Goal: Use online tool/utility: Utilize a website feature to perform a specific function

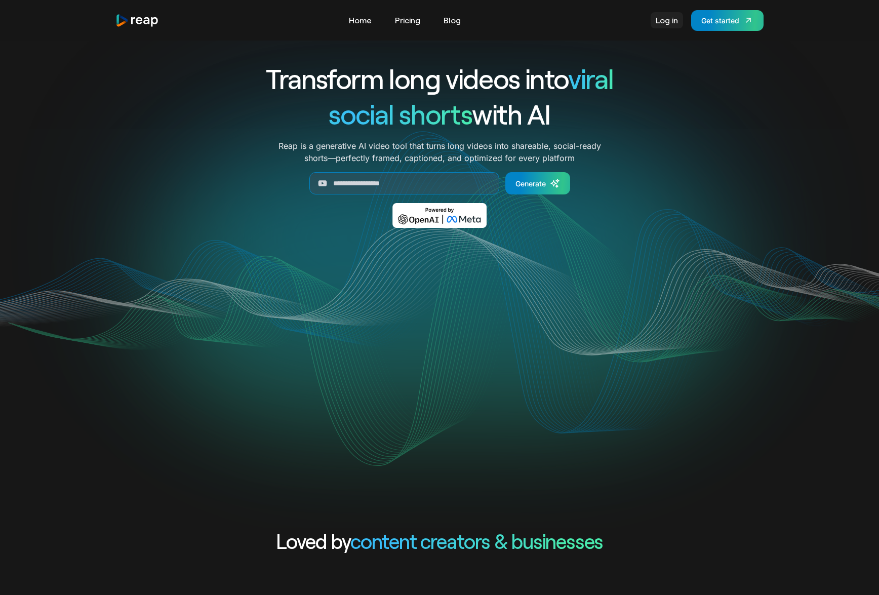
click at [680, 24] on link "Log in" at bounding box center [667, 20] width 32 height 16
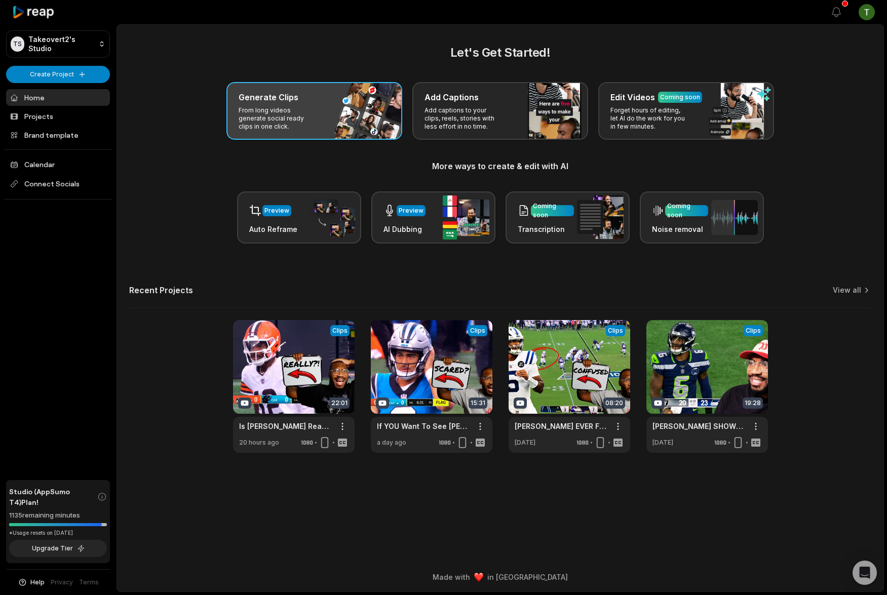
click at [332, 112] on div "Generate Clips From long videos generate social ready clips in one click." at bounding box center [314, 111] width 176 height 58
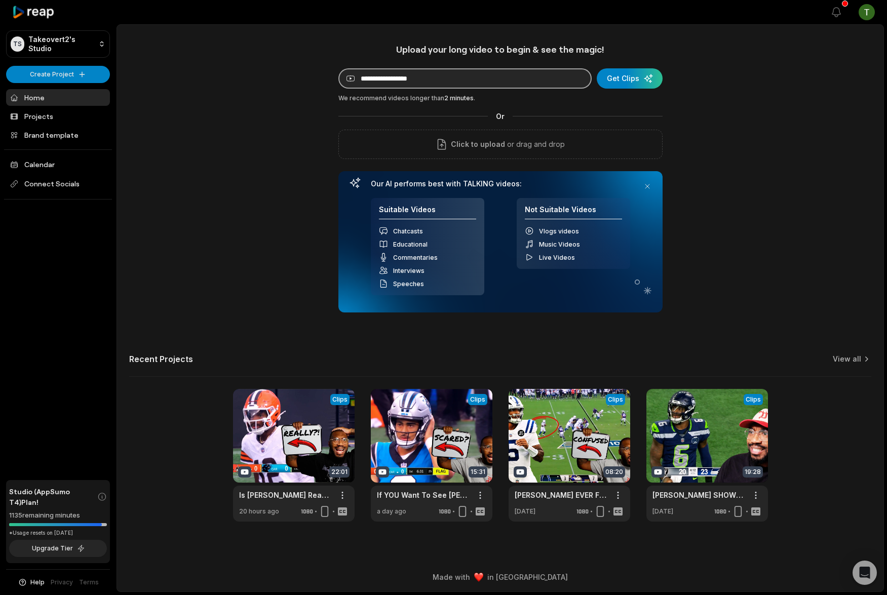
click at [435, 78] on input at bounding box center [464, 78] width 253 height 20
paste input "**********"
type input "**********"
click at [631, 75] on div "submit" at bounding box center [630, 78] width 66 height 20
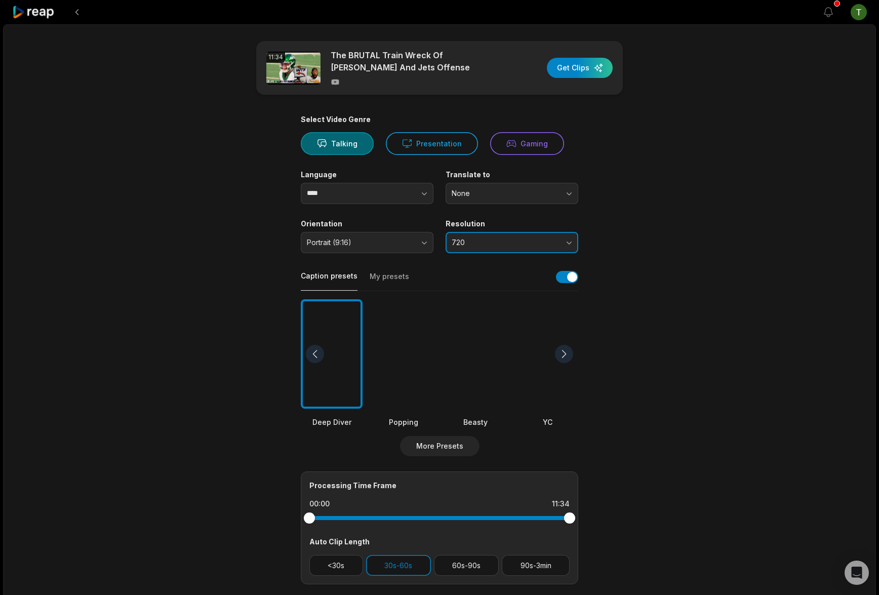
click at [503, 242] on span "720" at bounding box center [505, 242] width 106 height 9
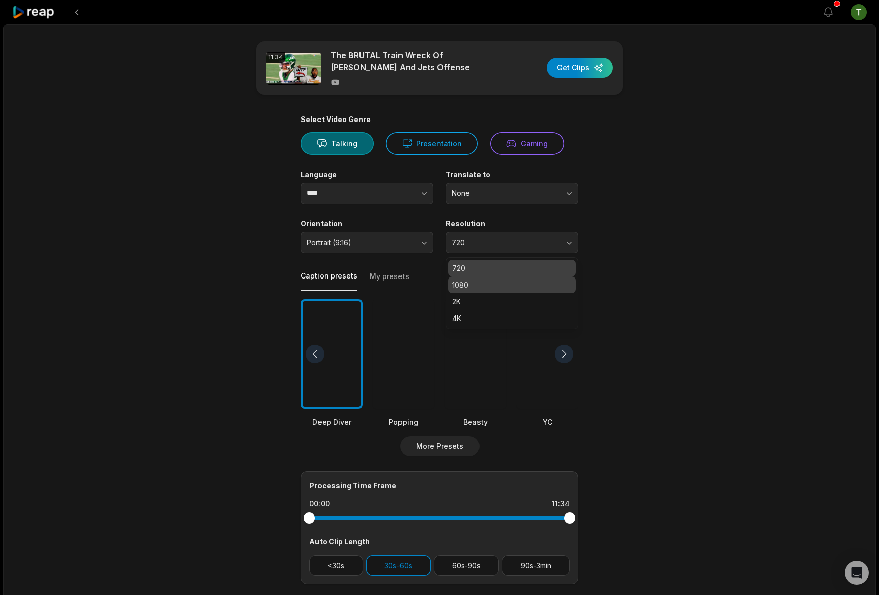
click at [498, 280] on p "1080" at bounding box center [512, 285] width 120 height 11
click at [699, 288] on div "11:34 The BRUTAL Train Wreck Of Justin Fields And Jets Offense Get Clips Select…" at bounding box center [439, 377] width 873 height 707
click at [457, 346] on div at bounding box center [476, 354] width 62 height 110
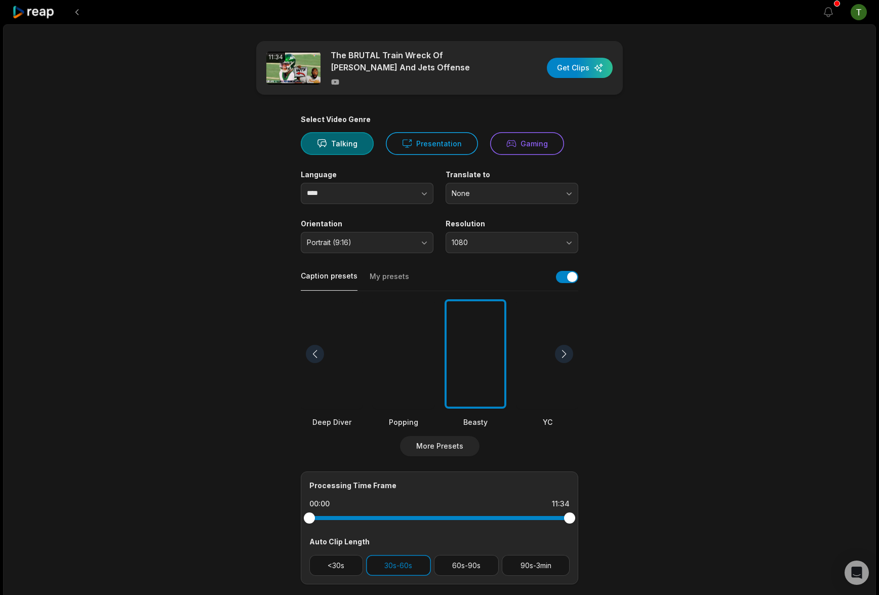
scroll to position [13, 0]
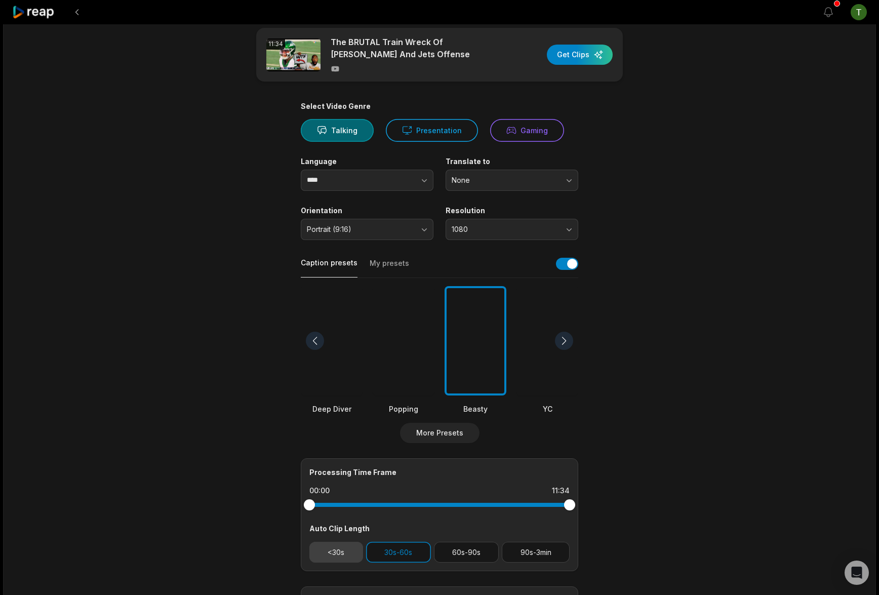
click at [345, 552] on button "<30s" at bounding box center [336, 552] width 54 height 21
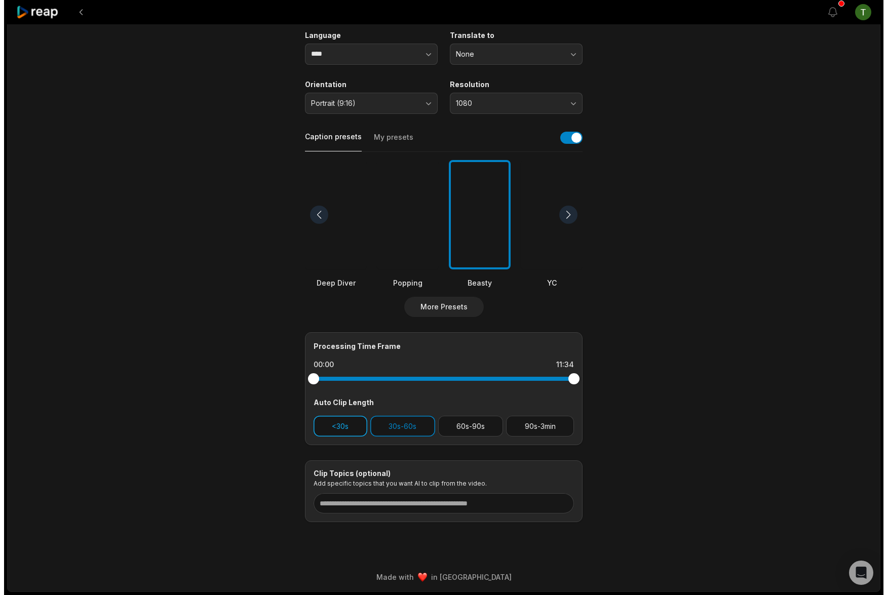
scroll to position [0, 0]
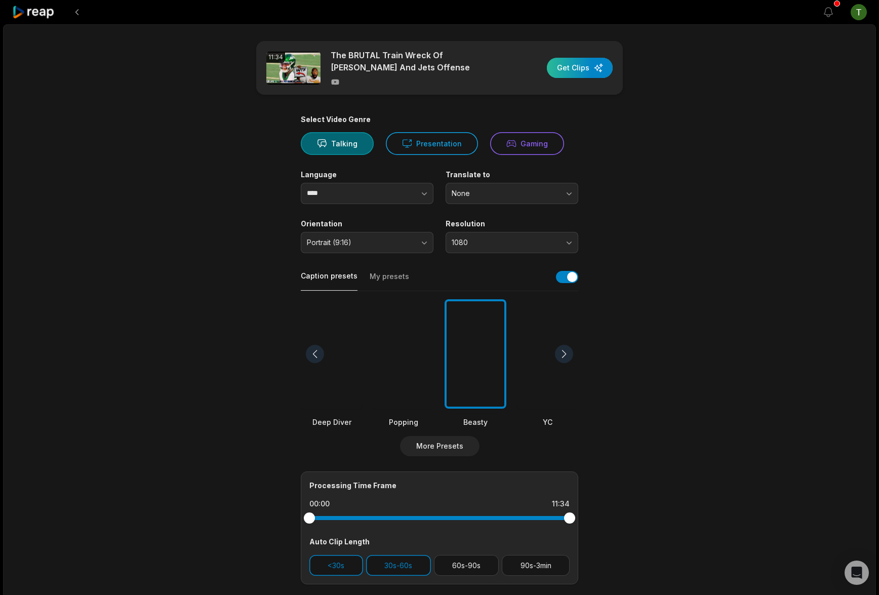
click at [578, 64] on div "button" at bounding box center [580, 68] width 66 height 20
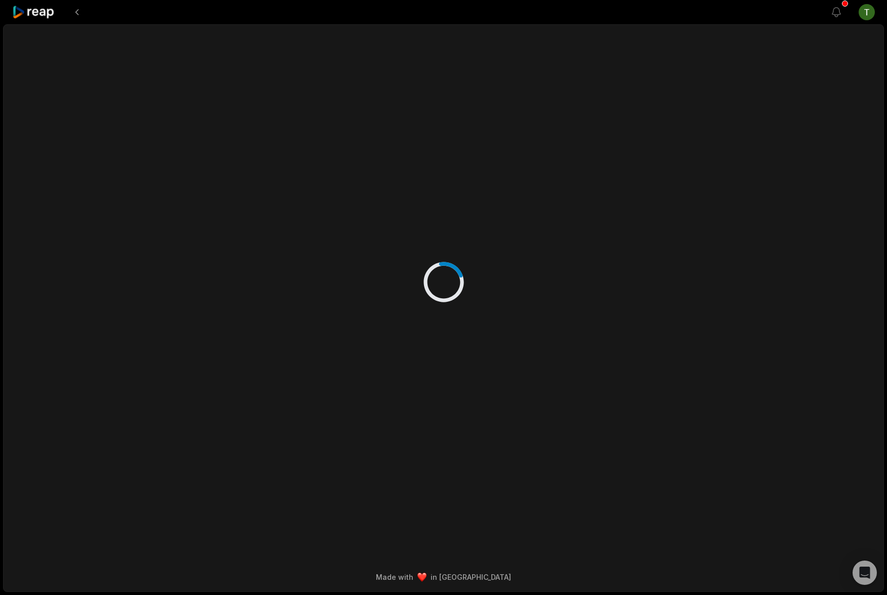
click at [41, 19] on div at bounding box center [34, 12] width 44 height 24
click at [41, 14] on icon at bounding box center [33, 13] width 43 height 14
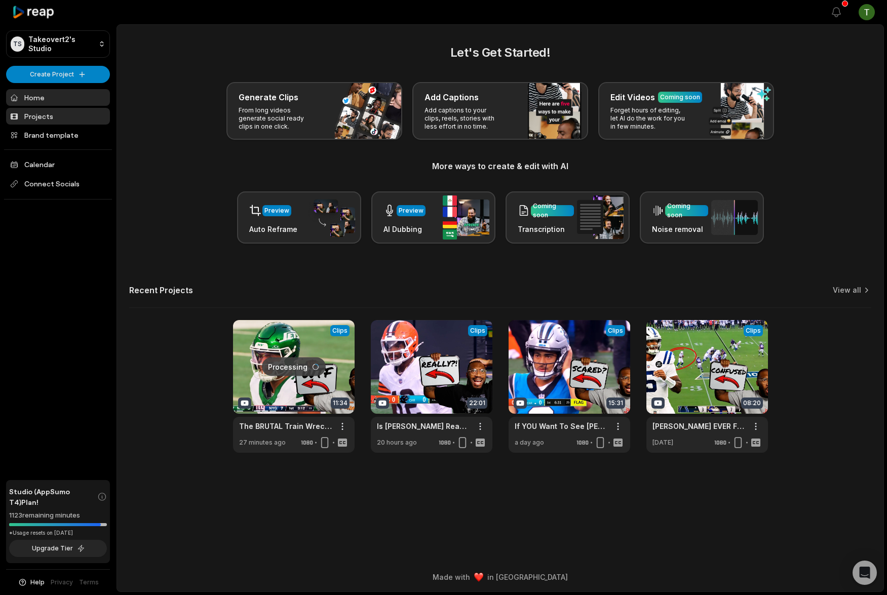
click at [37, 108] on link "Projects" at bounding box center [58, 116] width 104 height 17
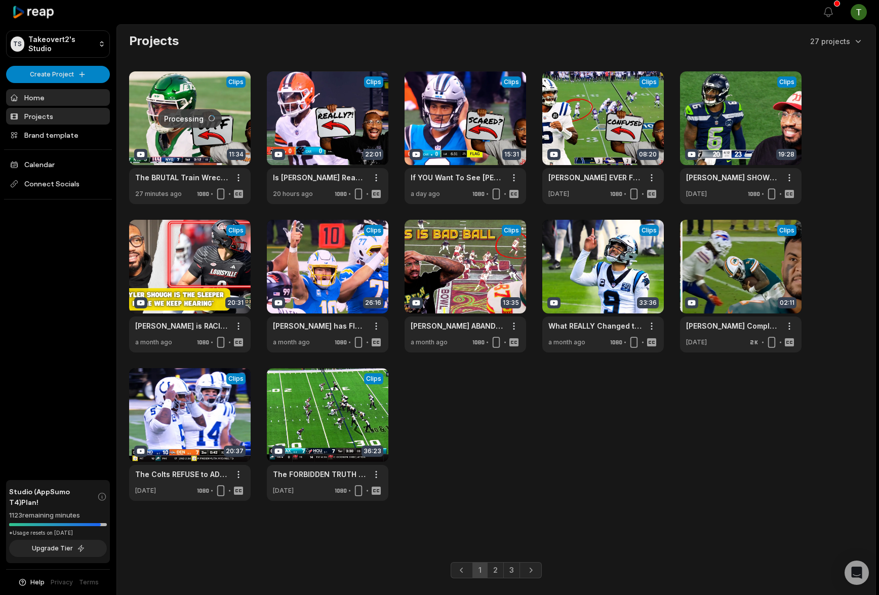
click at [41, 100] on link "Home" at bounding box center [58, 97] width 104 height 17
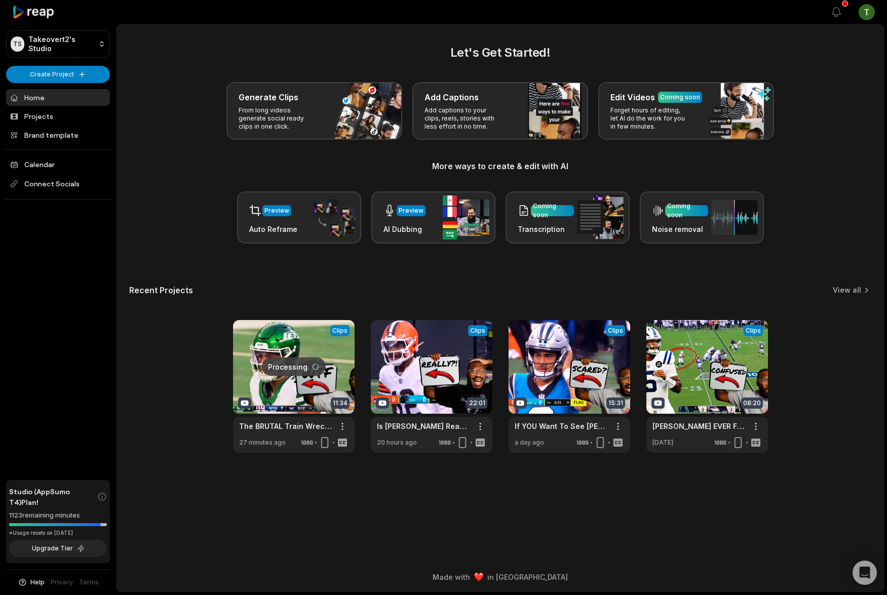
click at [844, 298] on div "Recent Projects View all" at bounding box center [500, 296] width 742 height 23
click at [399, 207] on div "Preview" at bounding box center [411, 210] width 25 height 9
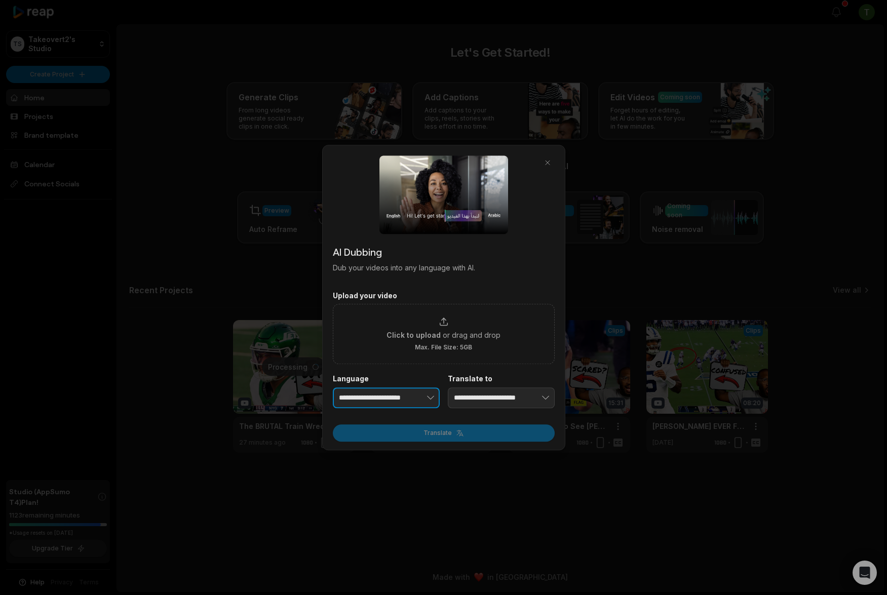
type input "**********"
click at [406, 400] on button "button" at bounding box center [415, 397] width 50 height 21
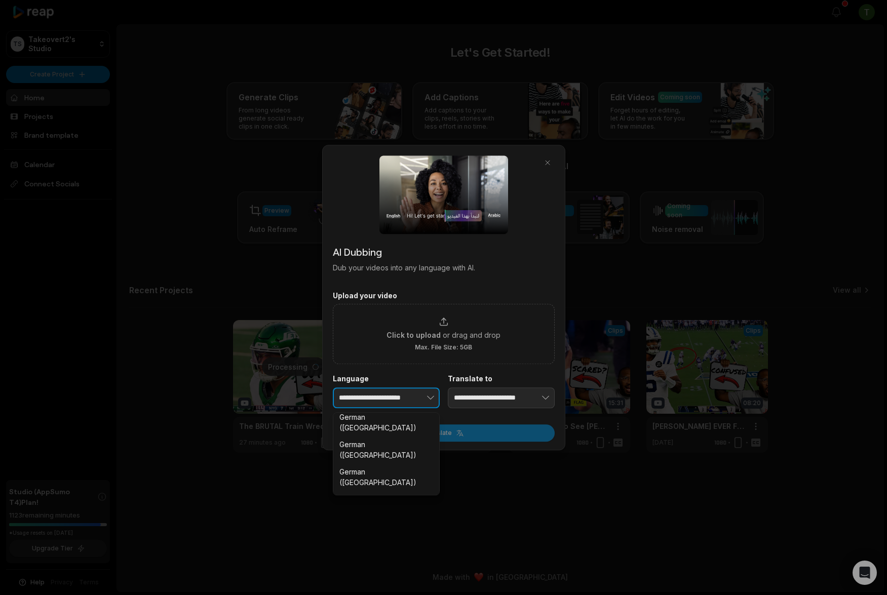
scroll to position [902, 0]
click at [543, 161] on div "**********" at bounding box center [443, 298] width 243 height 306
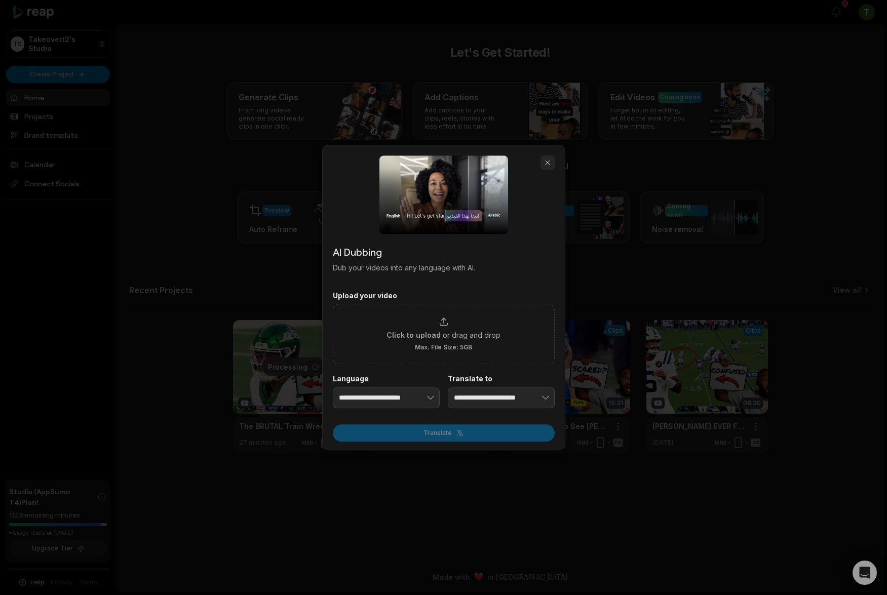
click at [547, 160] on button "button" at bounding box center [547, 162] width 14 height 14
